Goal: Task Accomplishment & Management: Use online tool/utility

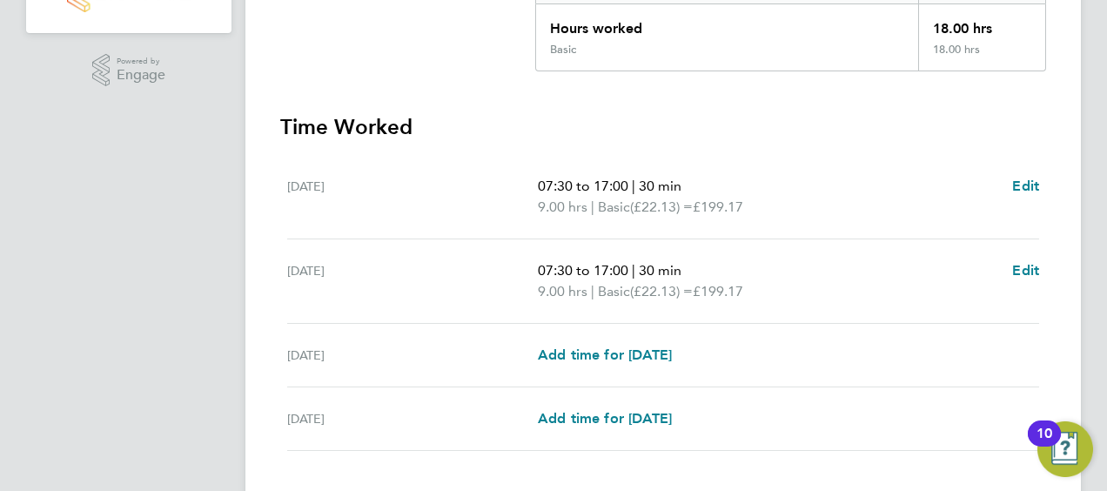
scroll to position [511, 0]
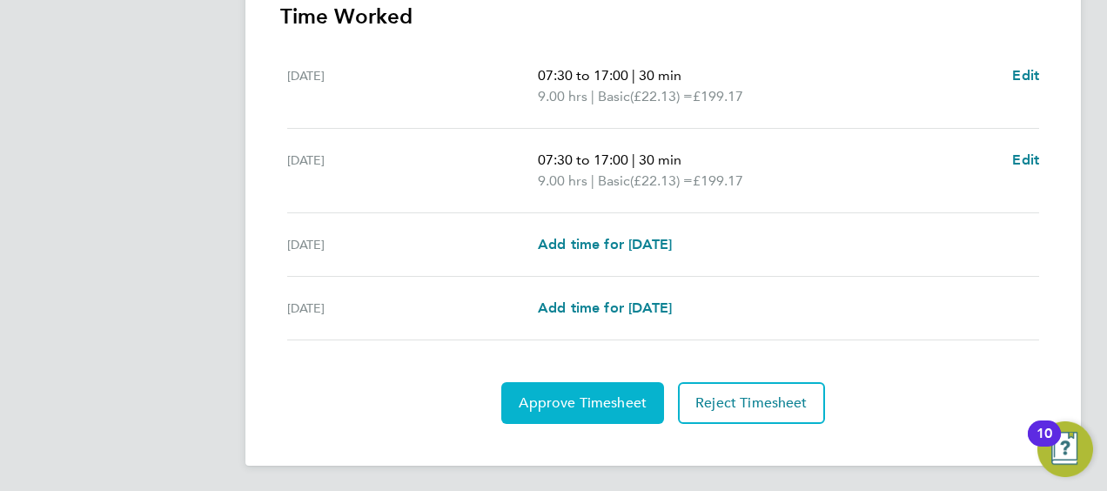
click at [596, 403] on span "Approve Timesheet" at bounding box center [583, 402] width 128 height 17
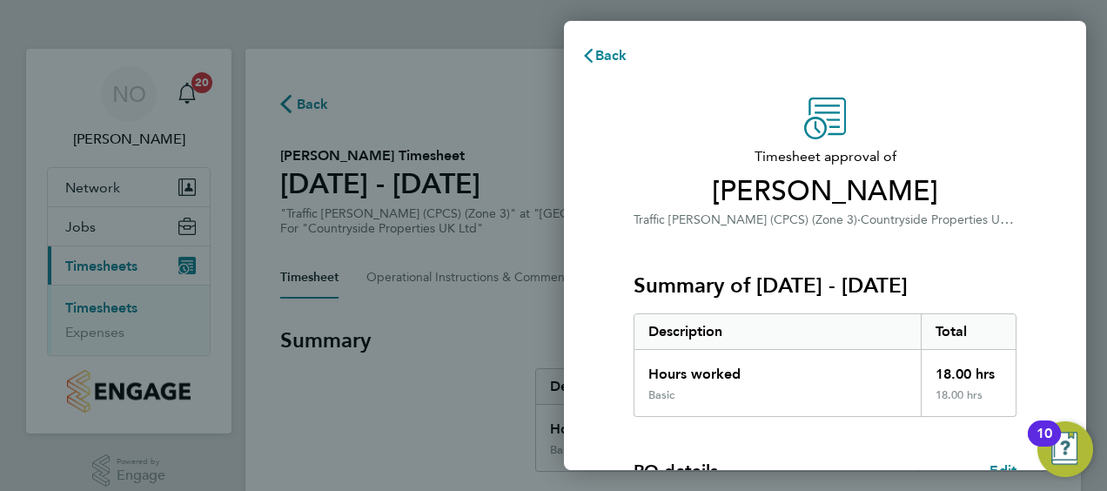
scroll to position [341, 0]
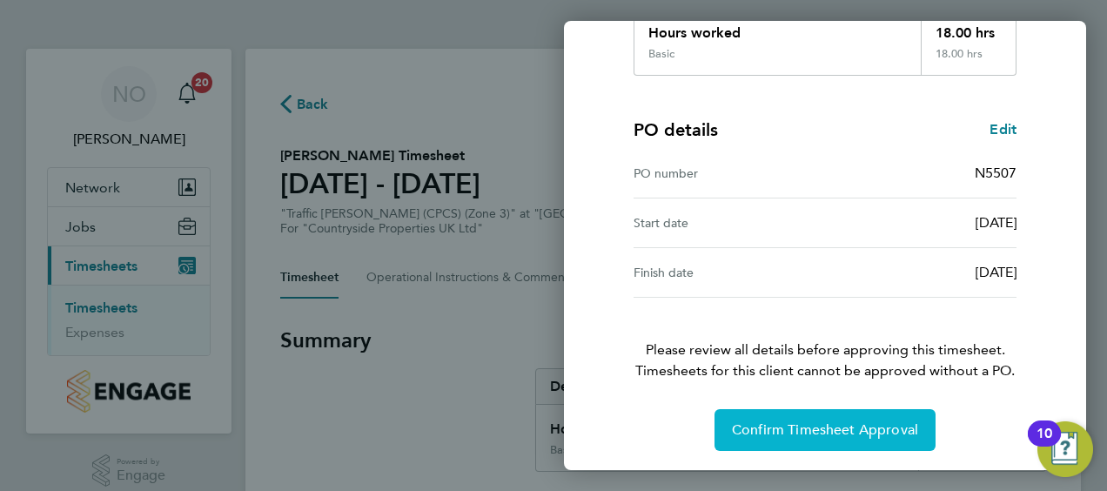
click at [774, 416] on button "Confirm Timesheet Approval" at bounding box center [824, 430] width 221 height 42
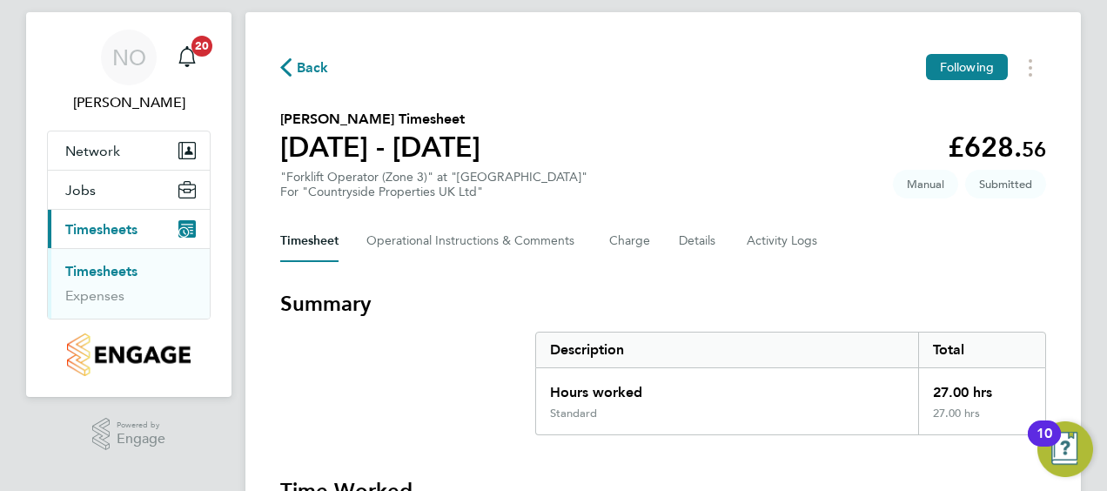
scroll to position [595, 0]
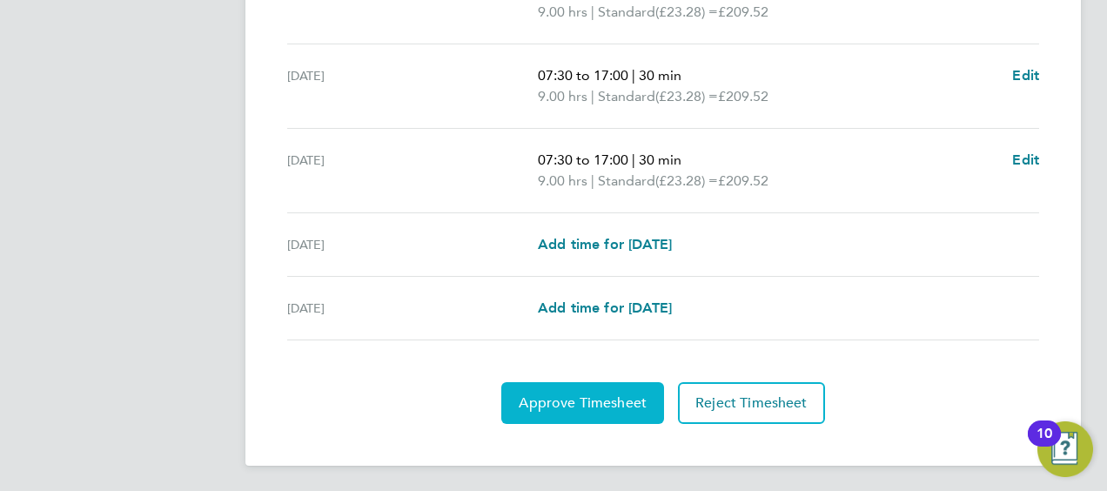
click at [576, 386] on button "Approve Timesheet" at bounding box center [582, 403] width 163 height 42
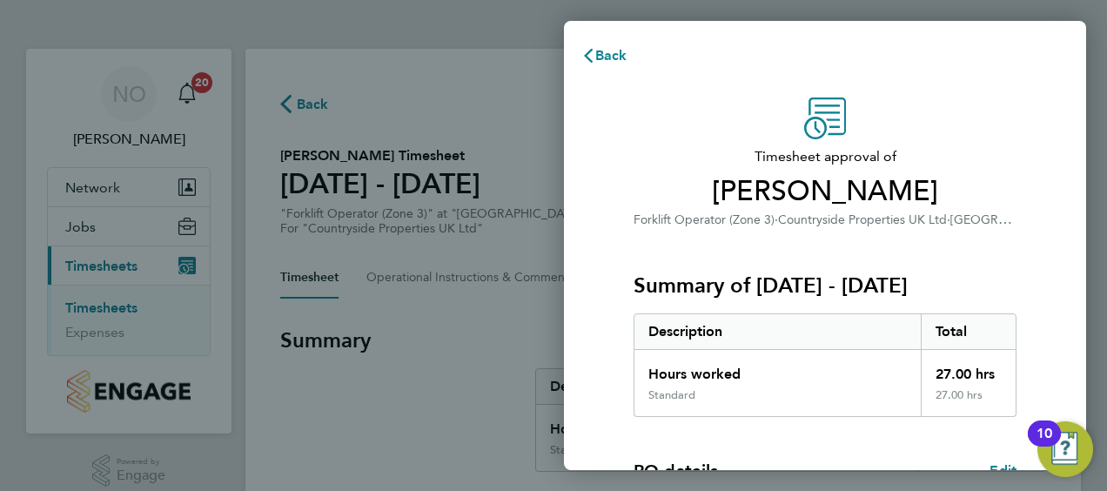
scroll to position [341, 0]
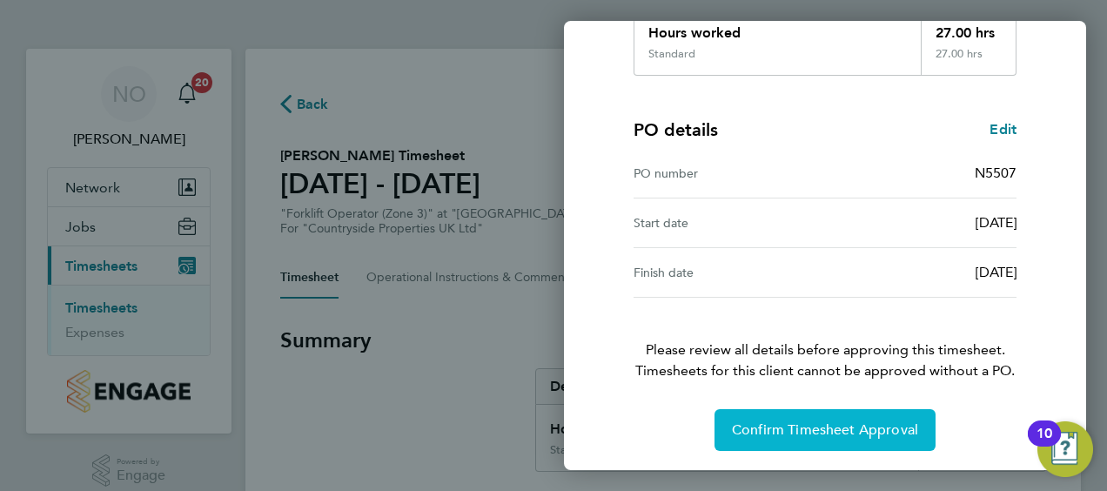
click at [824, 427] on span "Confirm Timesheet Approval" at bounding box center [825, 429] width 186 height 17
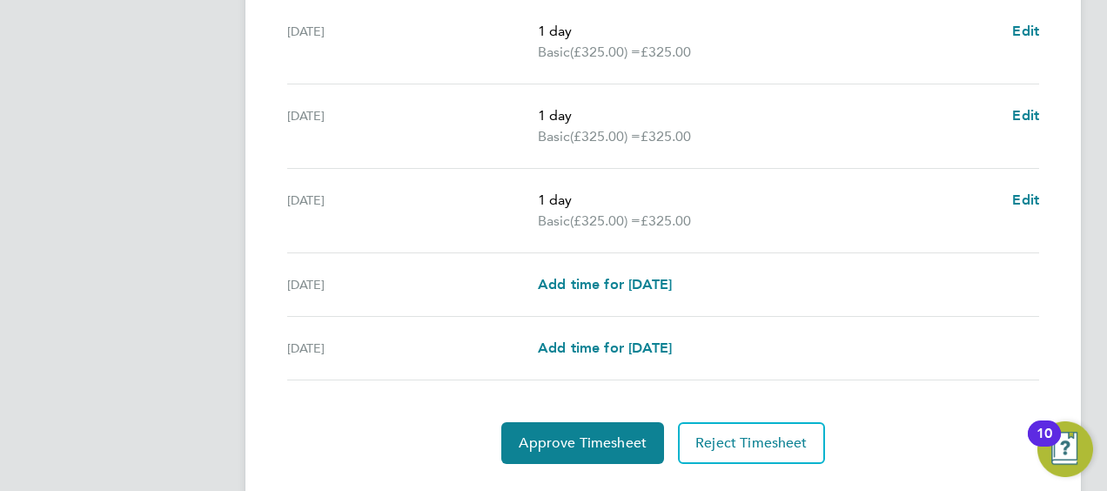
scroll to position [763, 0]
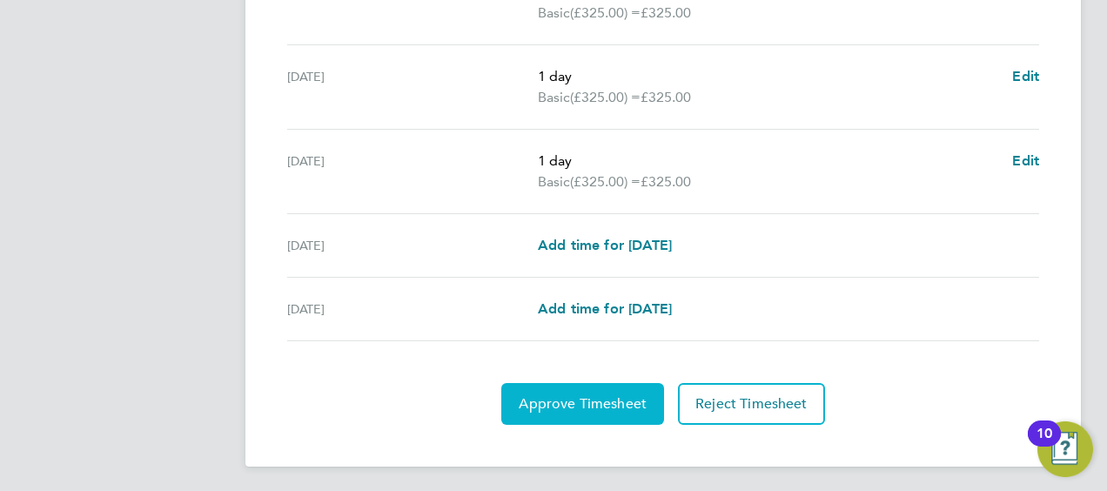
click at [566, 395] on span "Approve Timesheet" at bounding box center [583, 403] width 128 height 17
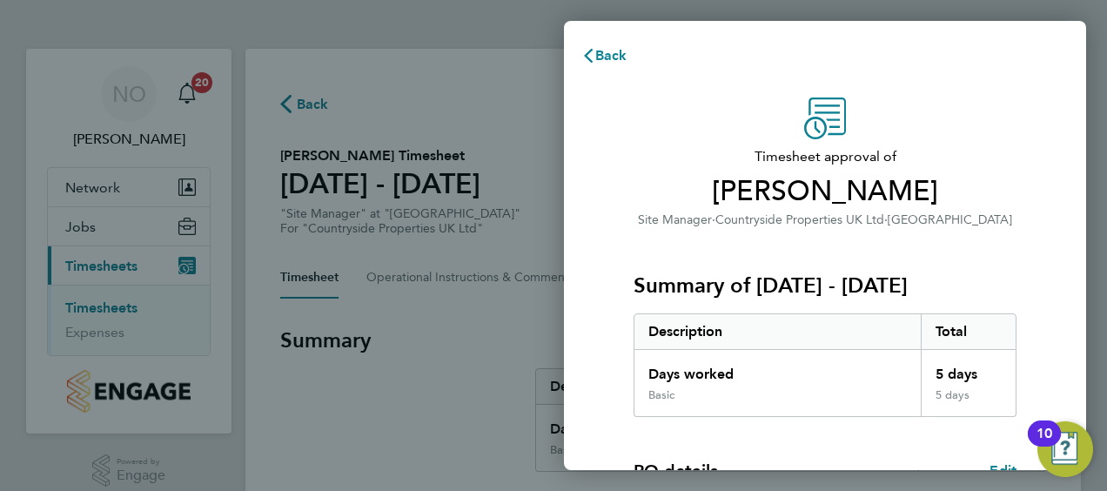
scroll to position [341, 0]
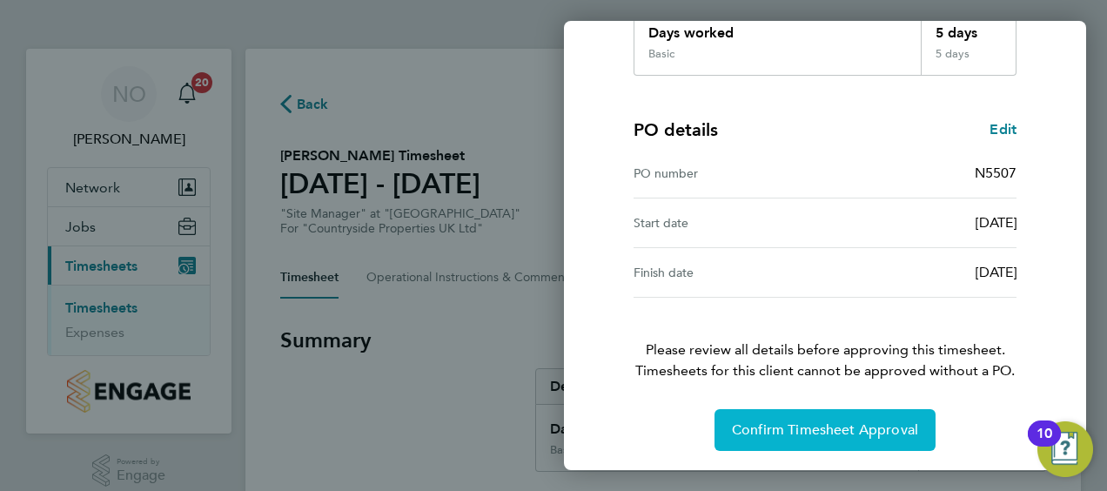
click at [803, 421] on span "Confirm Timesheet Approval" at bounding box center [825, 429] width 186 height 17
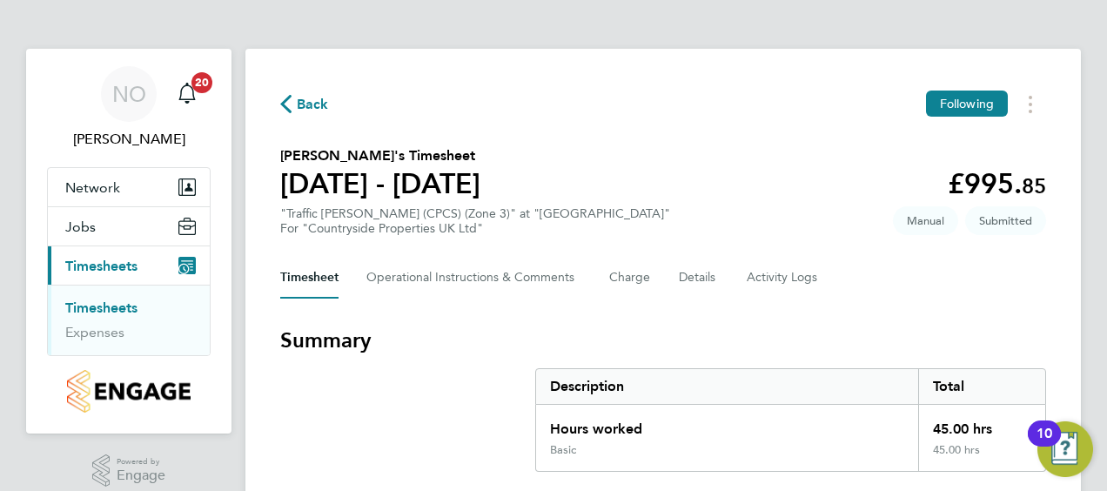
scroll to position [763, 0]
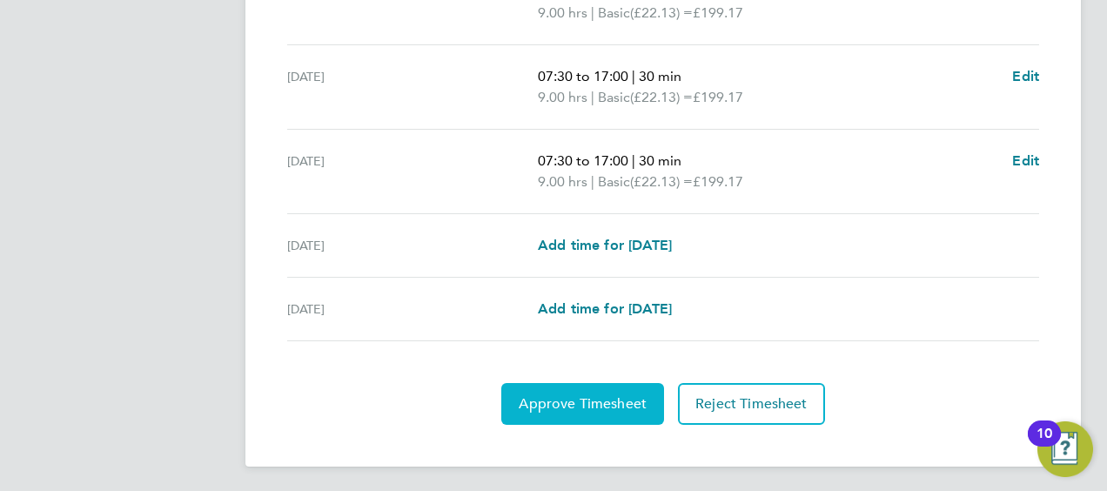
click at [580, 399] on span "Approve Timesheet" at bounding box center [583, 403] width 128 height 17
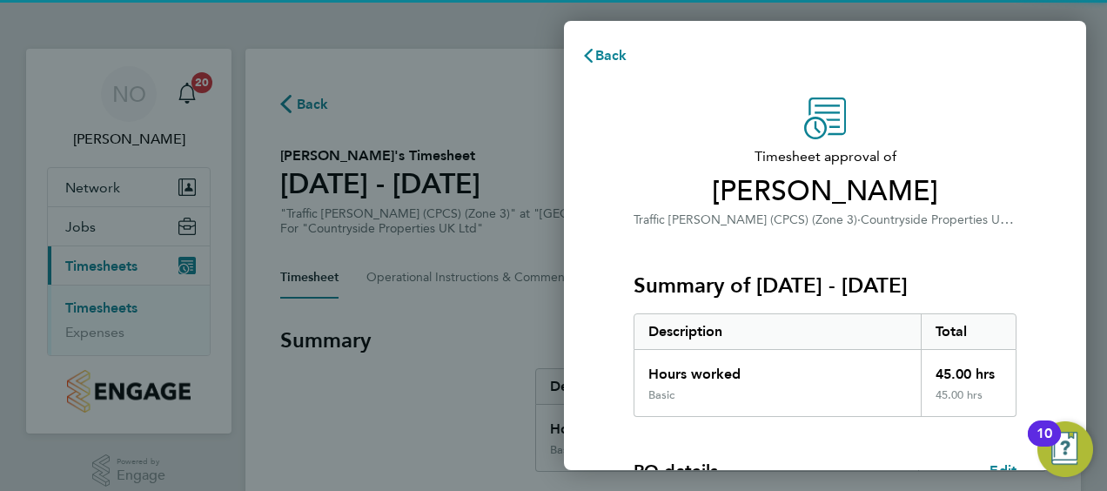
scroll to position [341, 0]
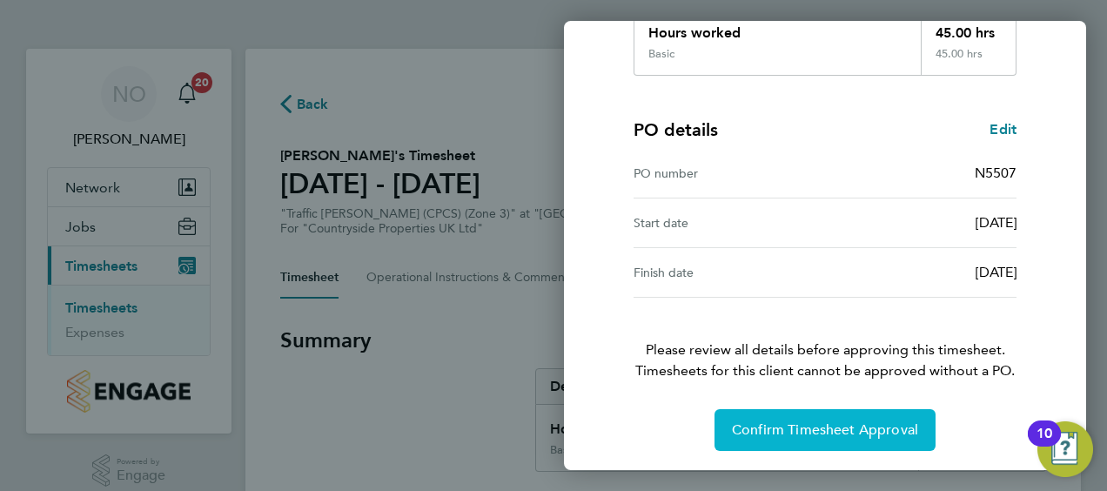
click at [809, 426] on span "Confirm Timesheet Approval" at bounding box center [825, 429] width 186 height 17
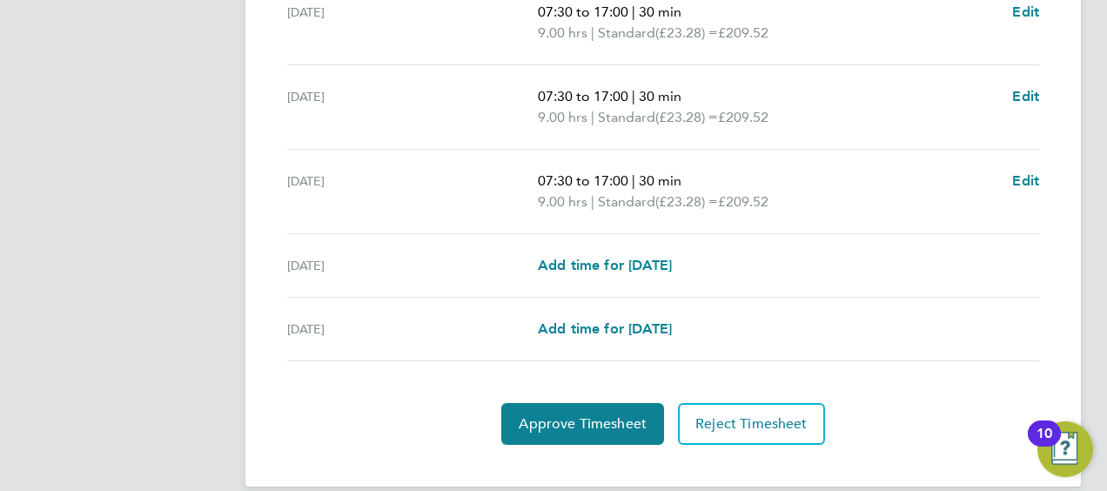
scroll to position [763, 0]
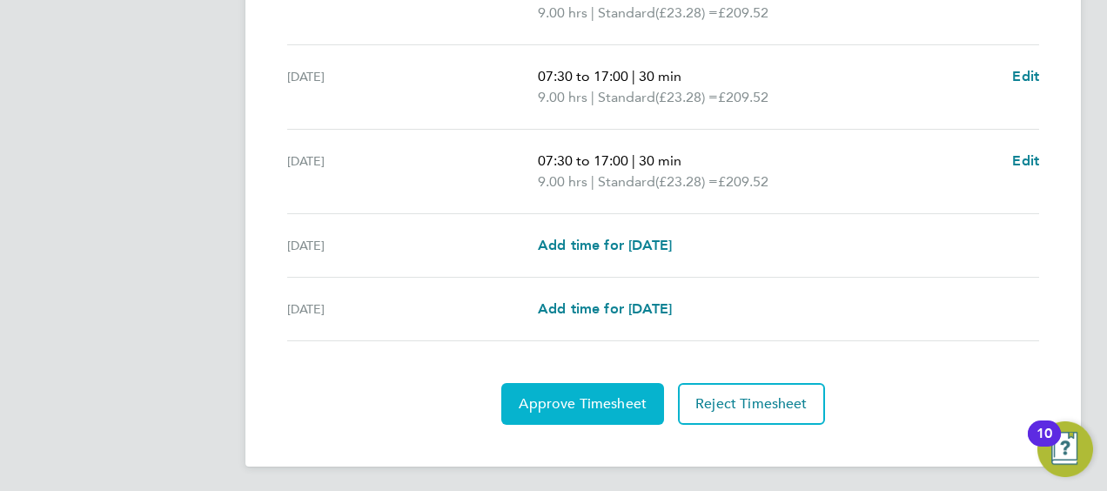
click at [563, 397] on span "Approve Timesheet" at bounding box center [583, 403] width 128 height 17
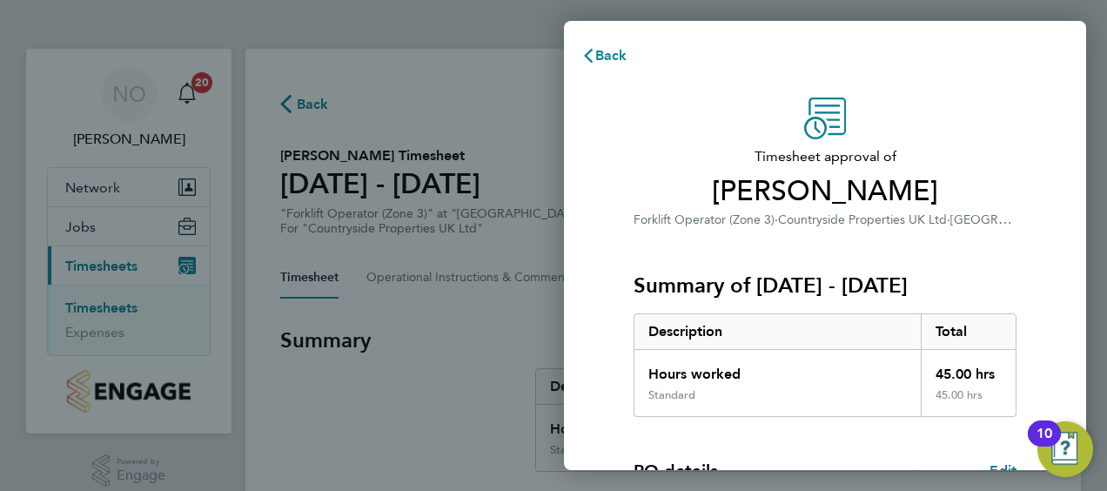
scroll to position [341, 0]
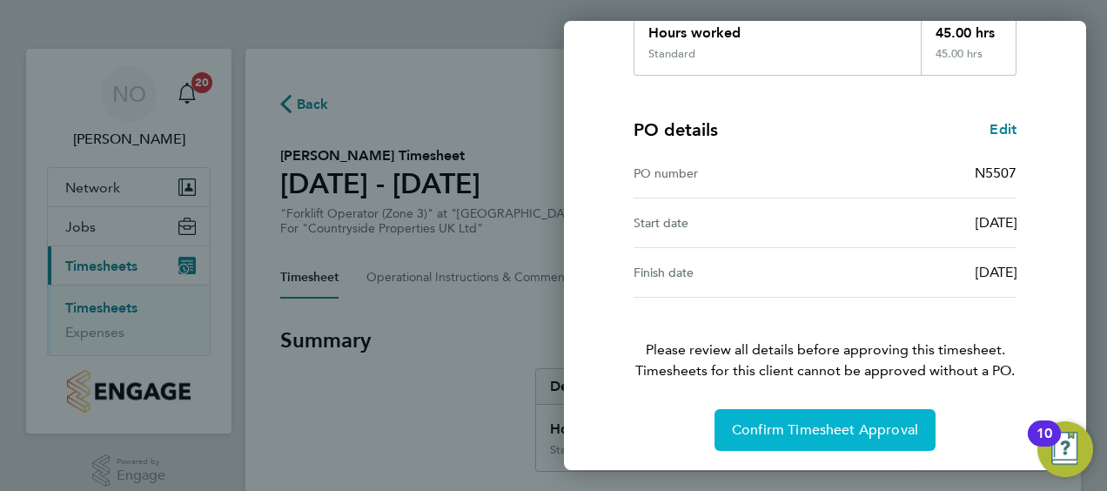
click at [813, 428] on span "Confirm Timesheet Approval" at bounding box center [825, 429] width 186 height 17
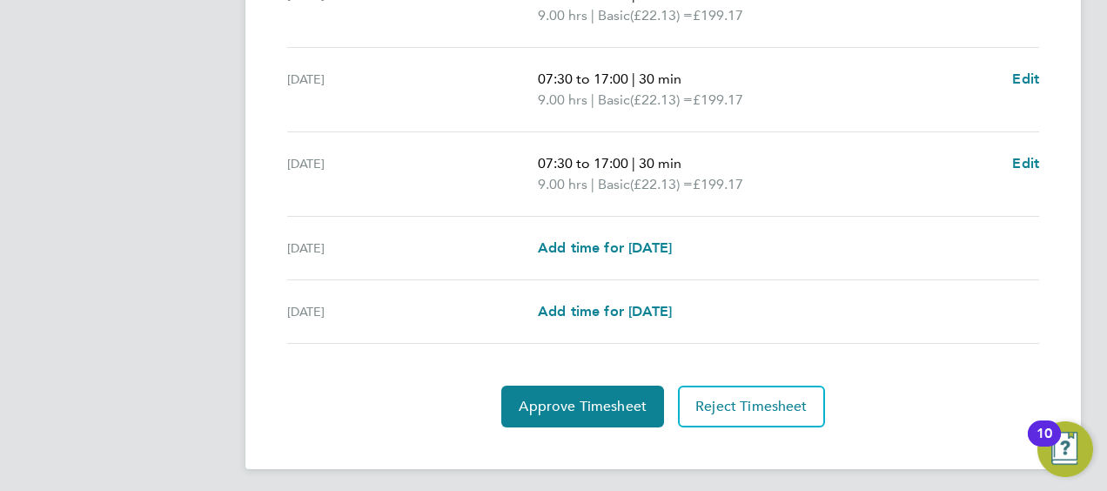
scroll to position [763, 0]
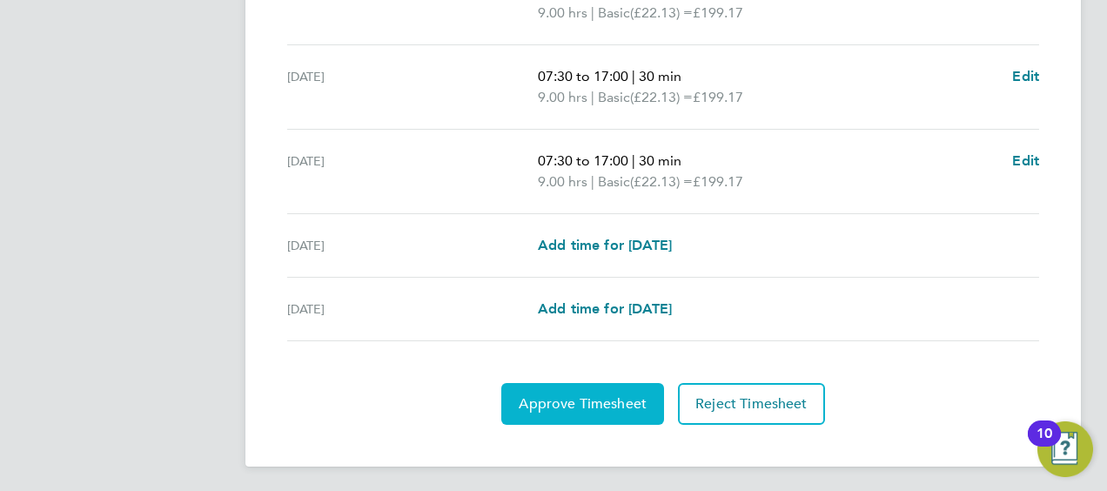
click at [549, 399] on span "Approve Timesheet" at bounding box center [583, 403] width 128 height 17
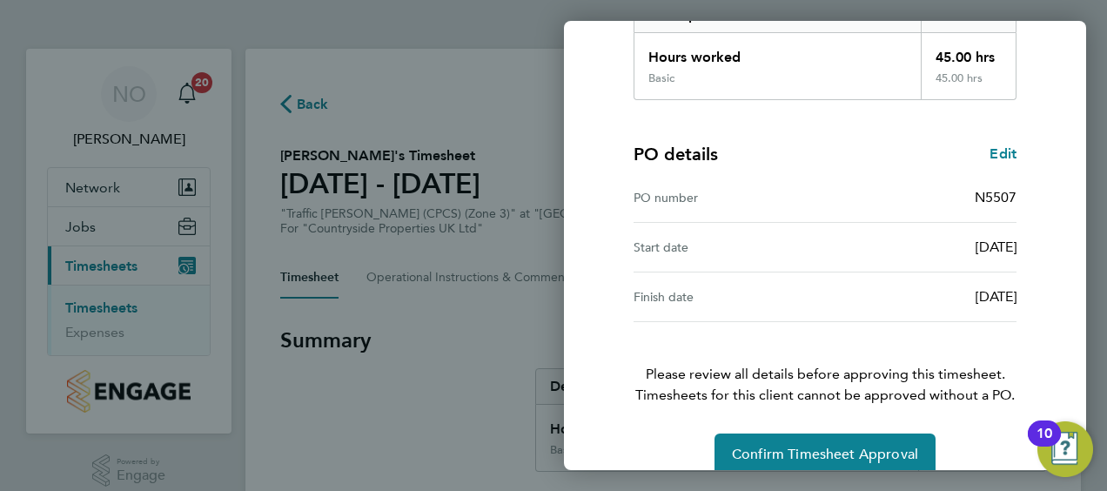
scroll to position [341, 0]
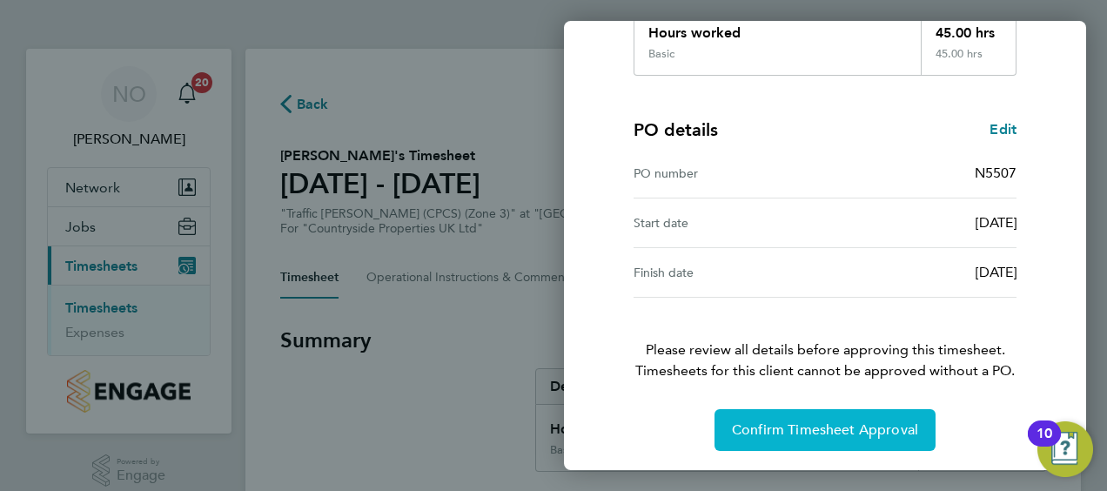
click at [797, 421] on span "Confirm Timesheet Approval" at bounding box center [825, 429] width 186 height 17
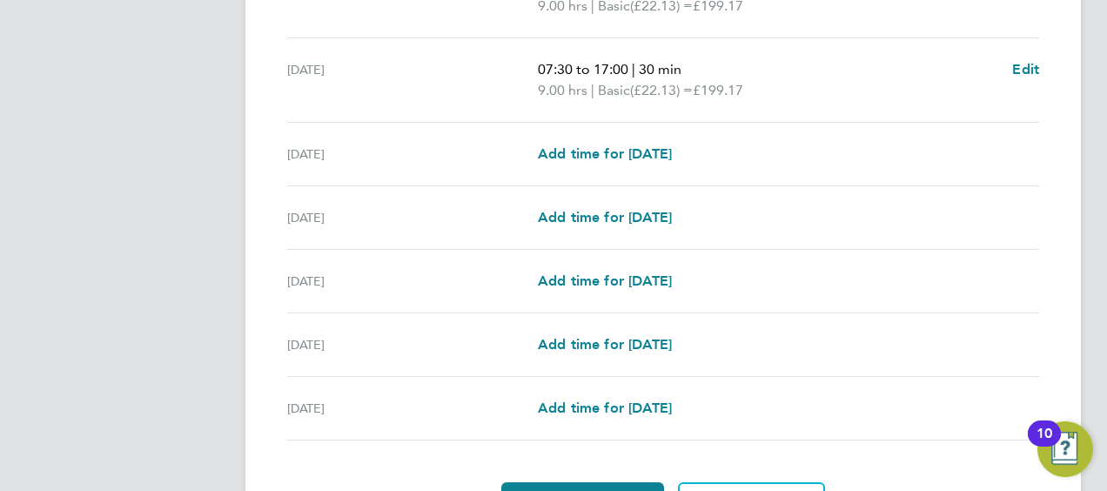
scroll to position [701, 0]
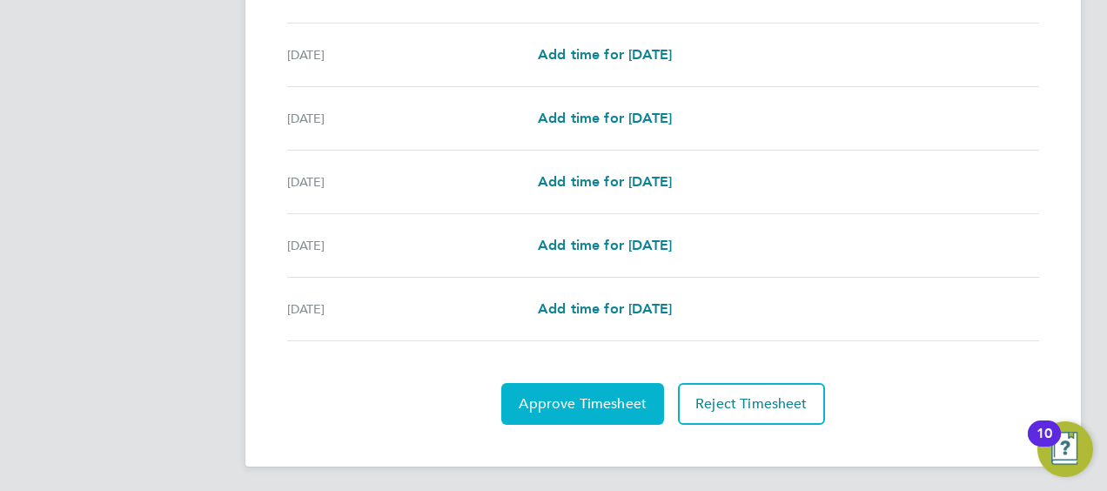
click at [567, 390] on button "Approve Timesheet" at bounding box center [582, 404] width 163 height 42
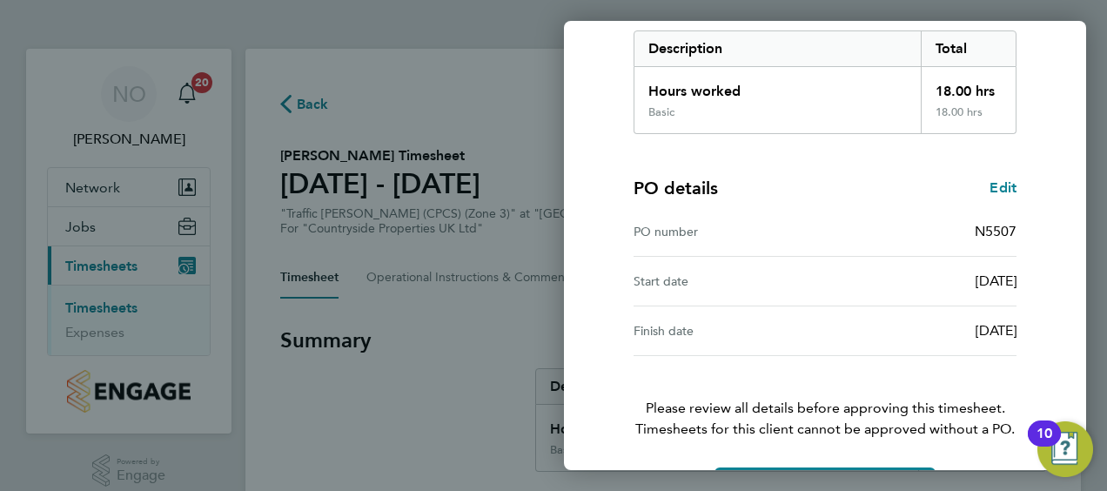
scroll to position [341, 0]
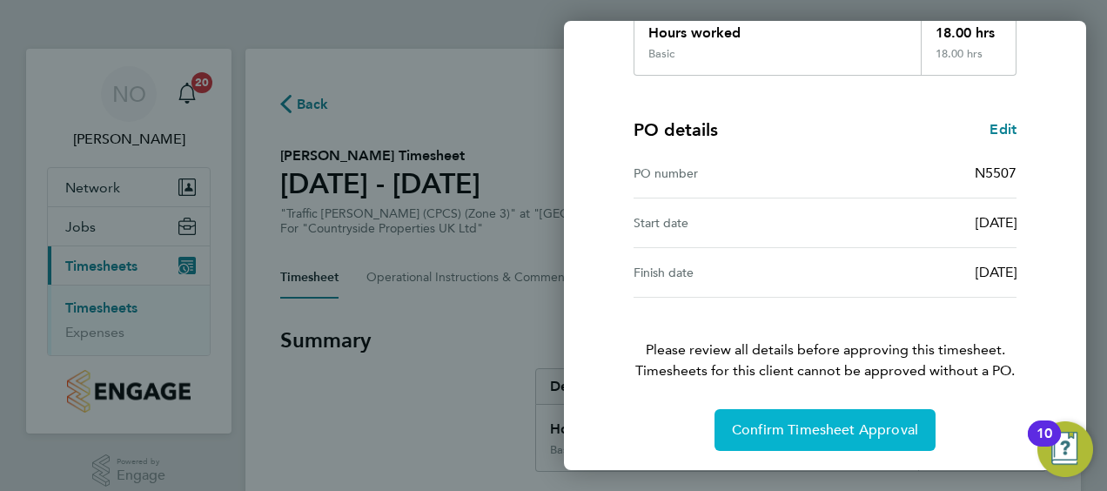
click at [816, 421] on span "Confirm Timesheet Approval" at bounding box center [825, 429] width 186 height 17
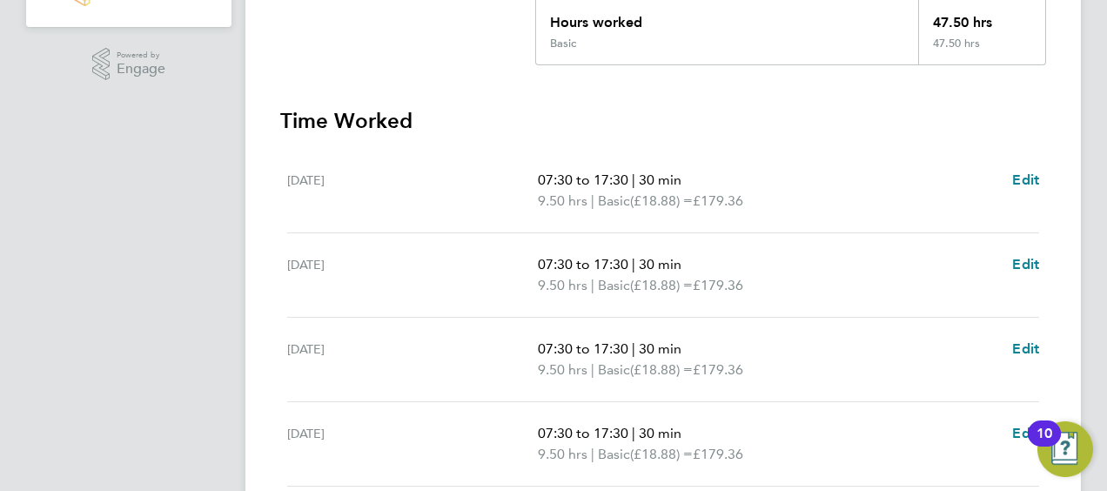
scroll to position [763, 0]
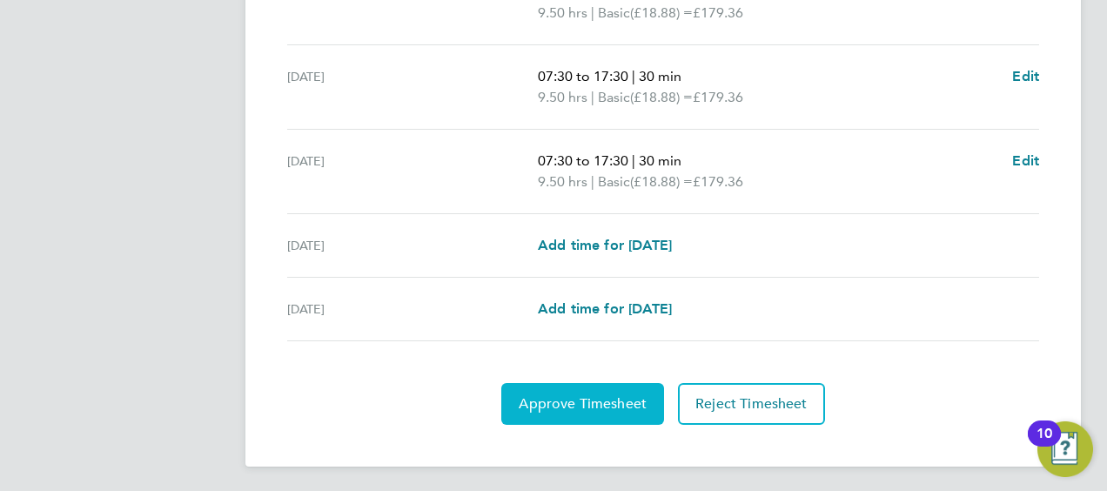
click at [585, 396] on span "Approve Timesheet" at bounding box center [583, 403] width 128 height 17
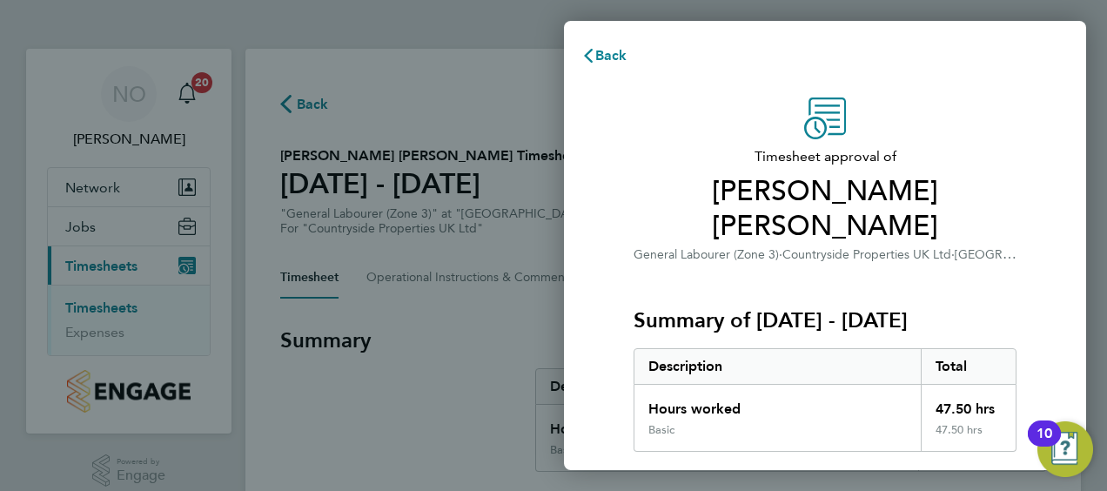
scroll to position [341, 0]
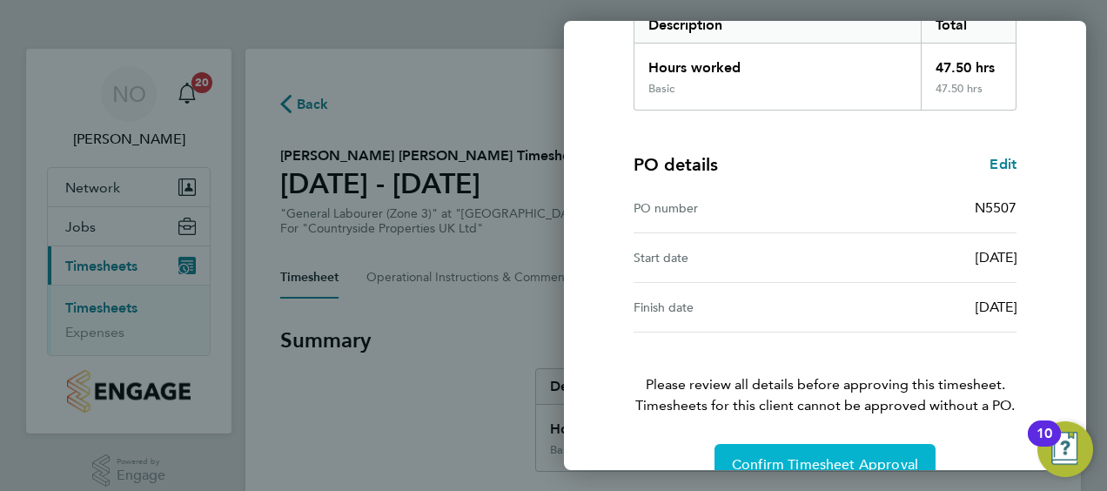
click at [846, 456] on span "Confirm Timesheet Approval" at bounding box center [825, 464] width 186 height 17
